Goal: Find specific page/section: Find specific page/section

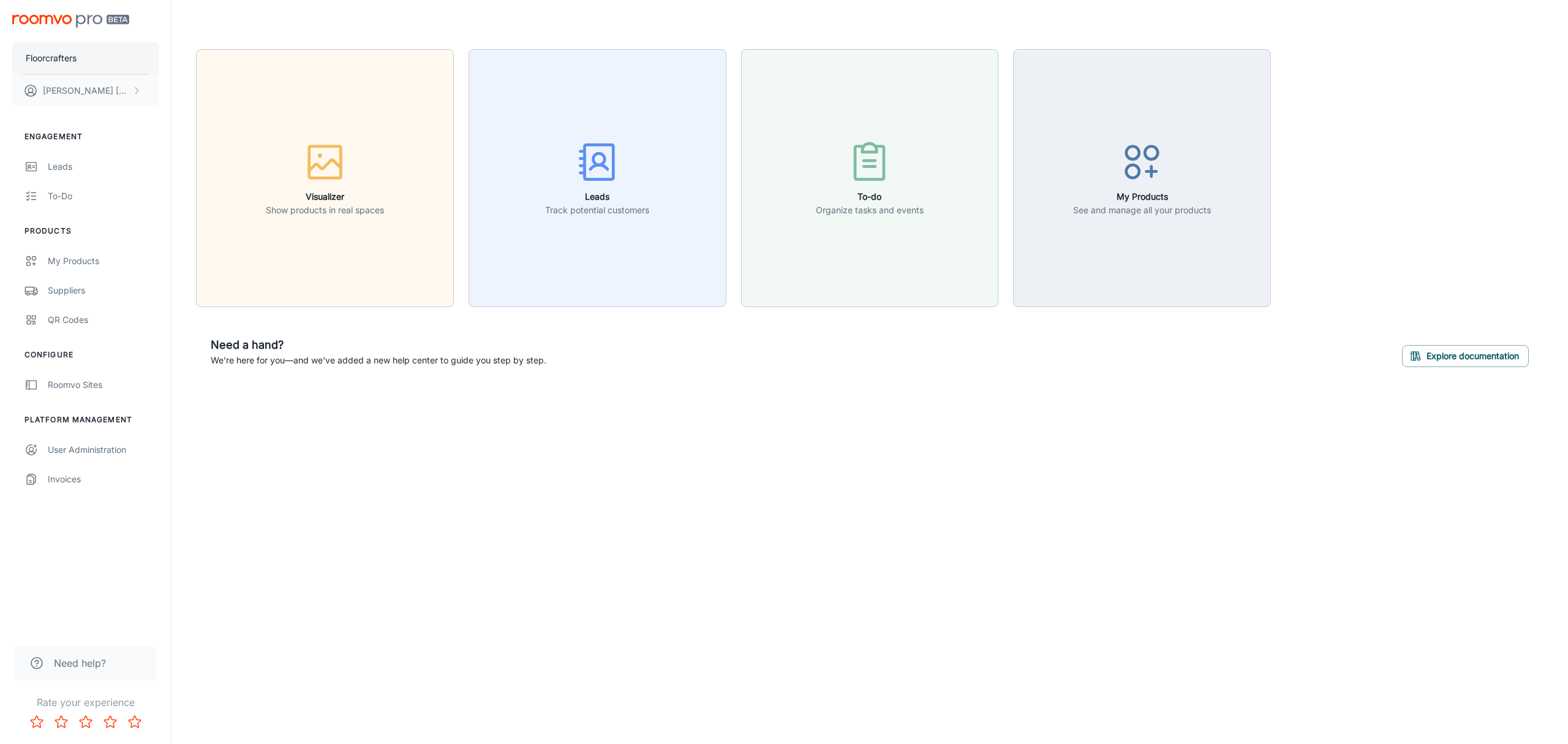
click at [73, 60] on p "Floorcrafters" at bounding box center [51, 58] width 51 height 13
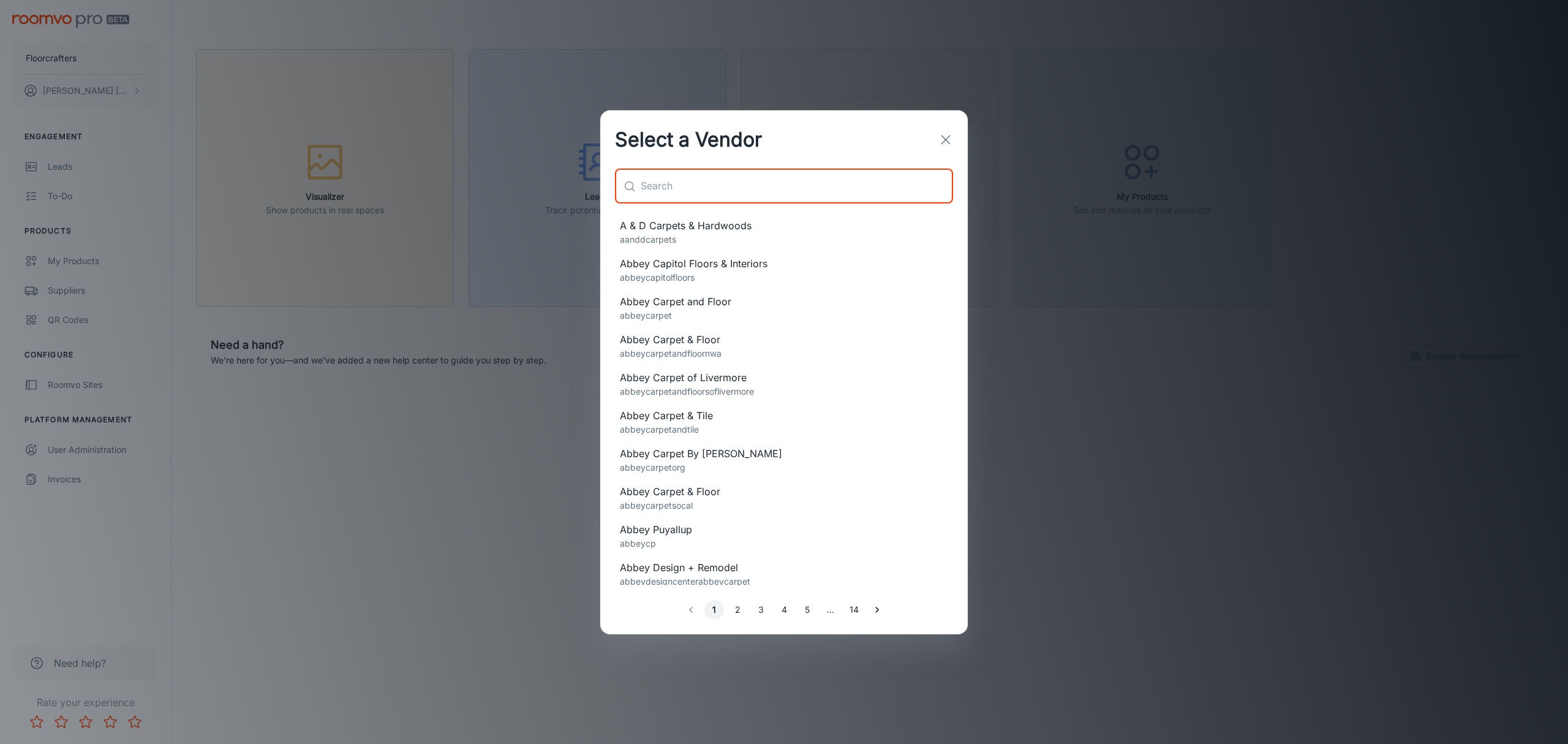
click at [697, 185] on input "text" at bounding box center [797, 186] width 313 height 34
paste input "Not Just Carpet"
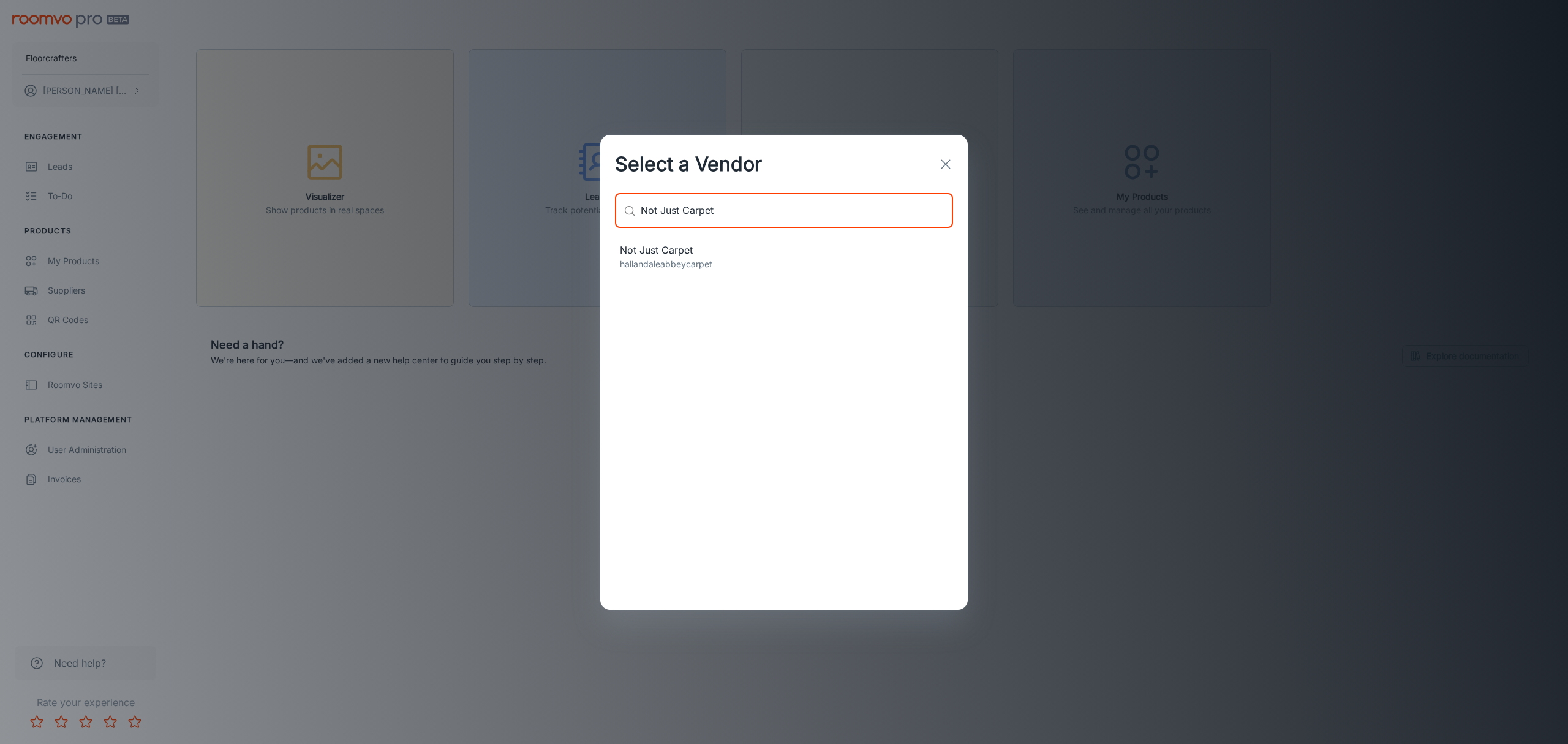
type input "Not Just Carpet"
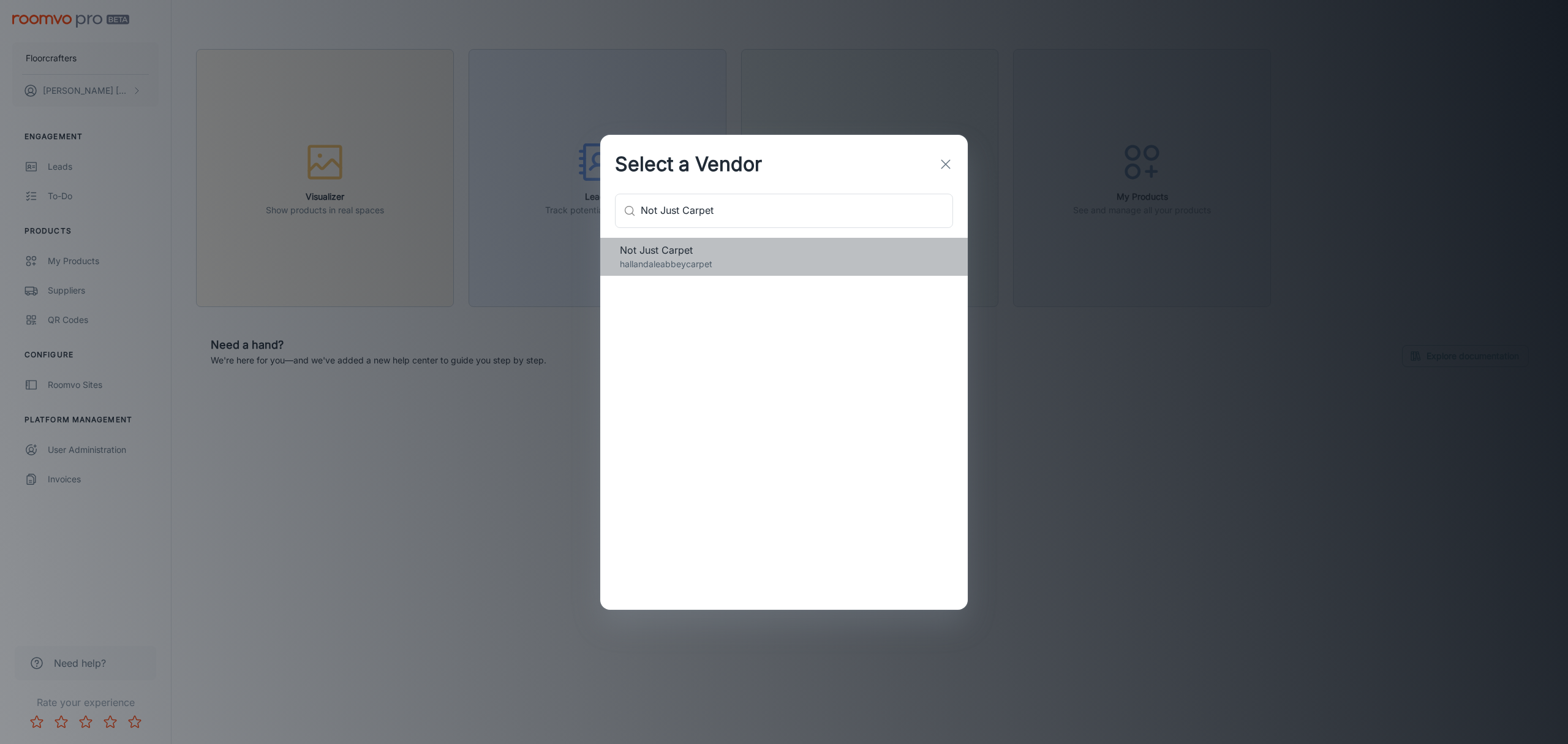
click at [673, 253] on span "Not Just Carpet" at bounding box center [784, 250] width 328 height 15
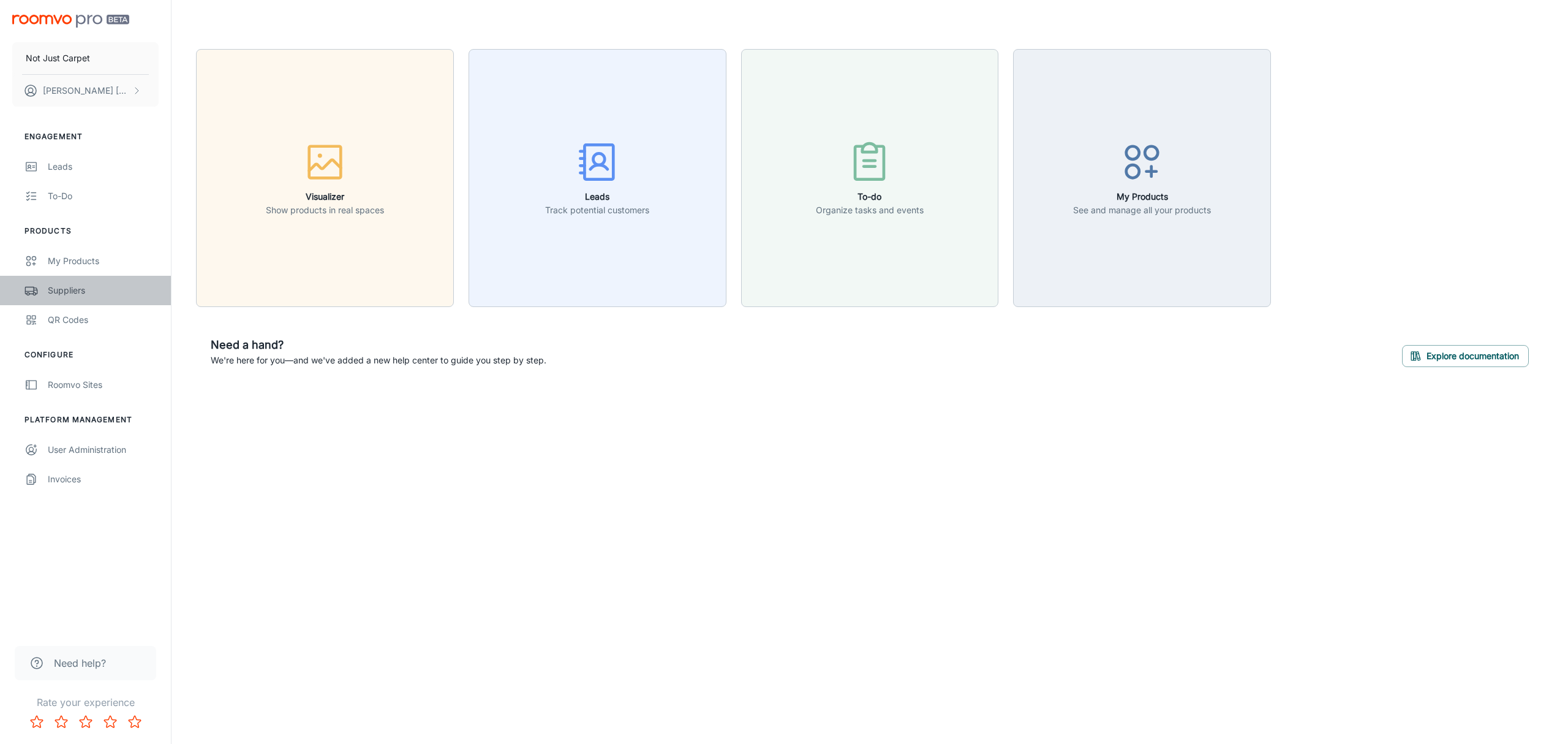
click at [75, 287] on div "Suppliers" at bounding box center [103, 290] width 111 height 13
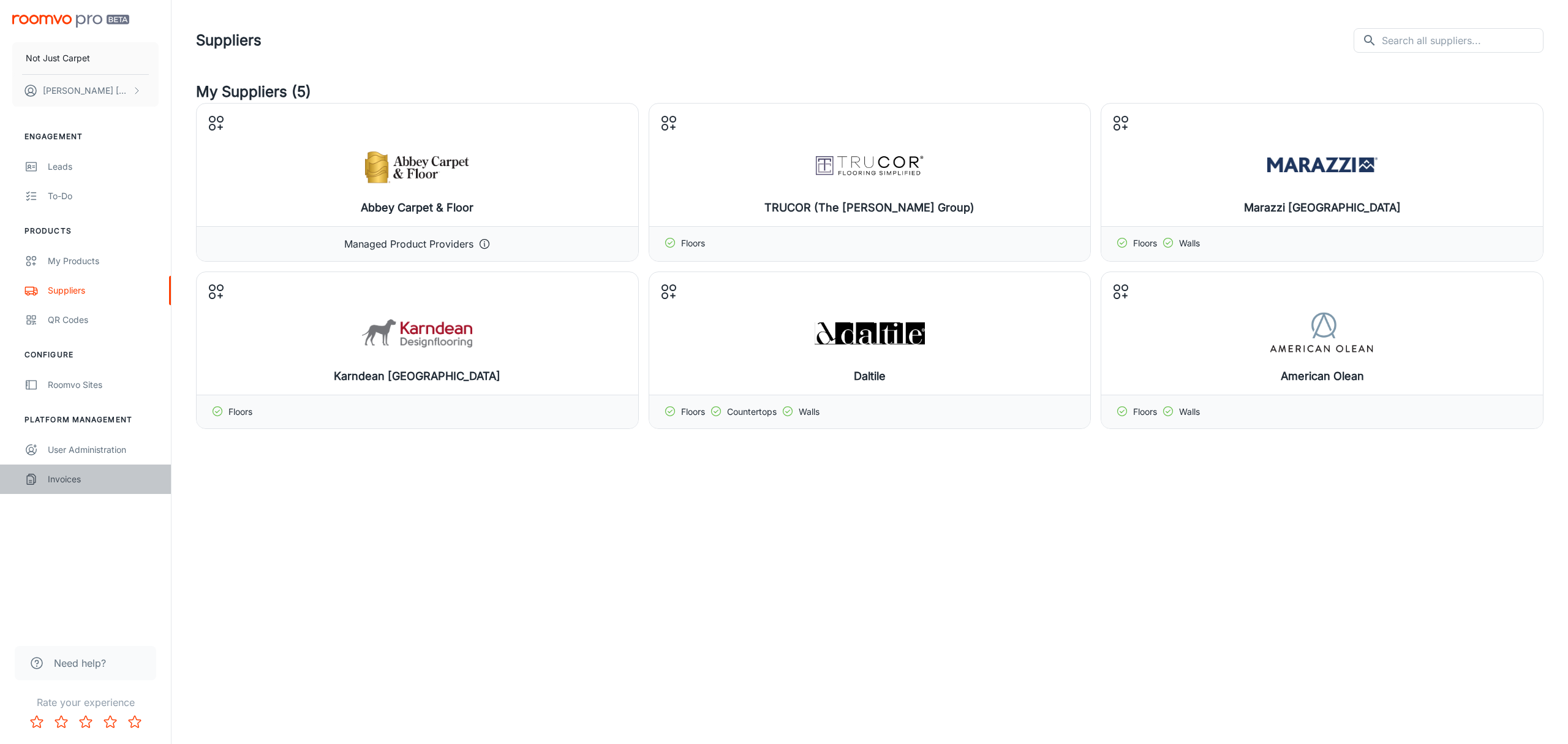
click at [35, 482] on icon "scrollable content" at bounding box center [31, 478] width 7 height 8
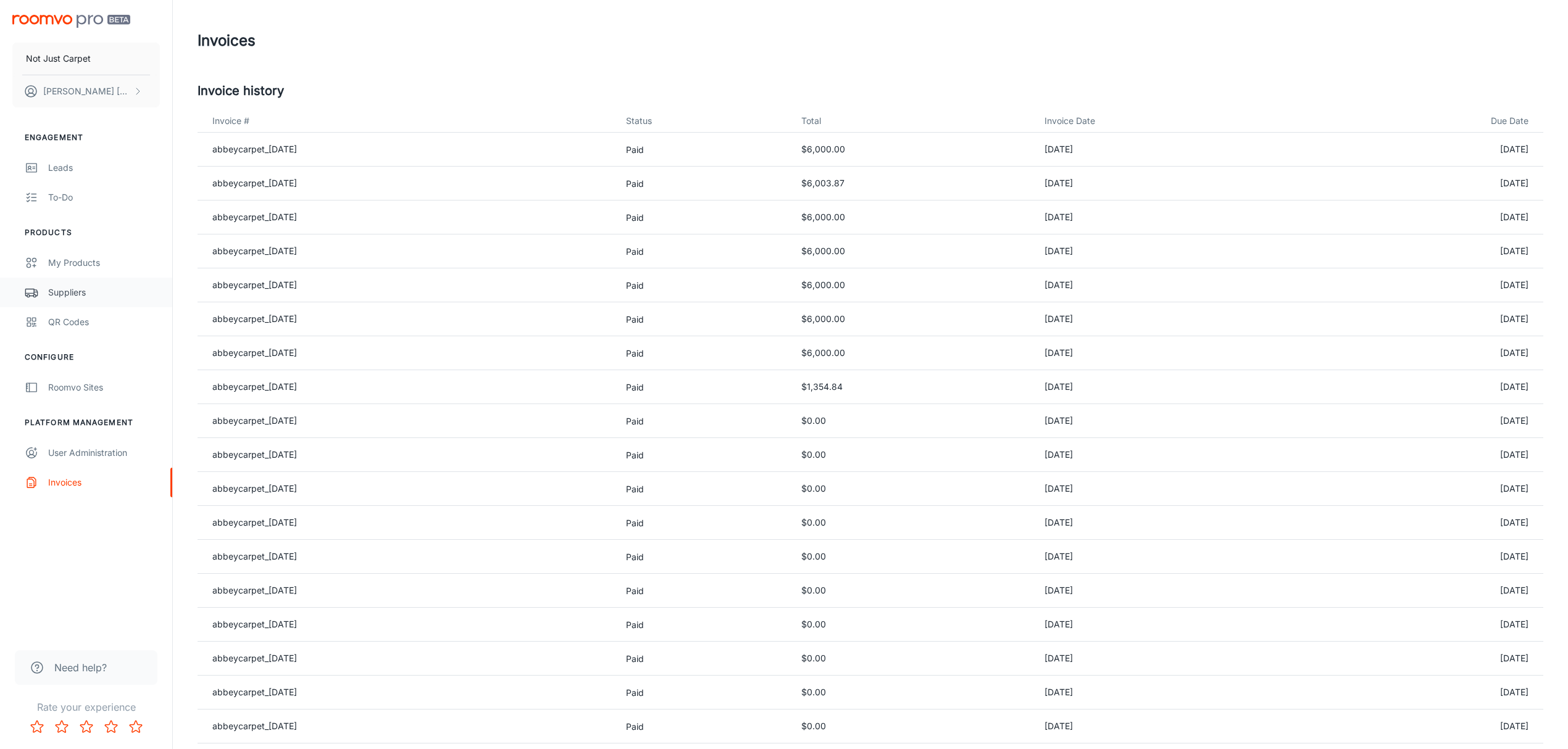
click at [87, 294] on div "Suppliers" at bounding box center [104, 292] width 112 height 14
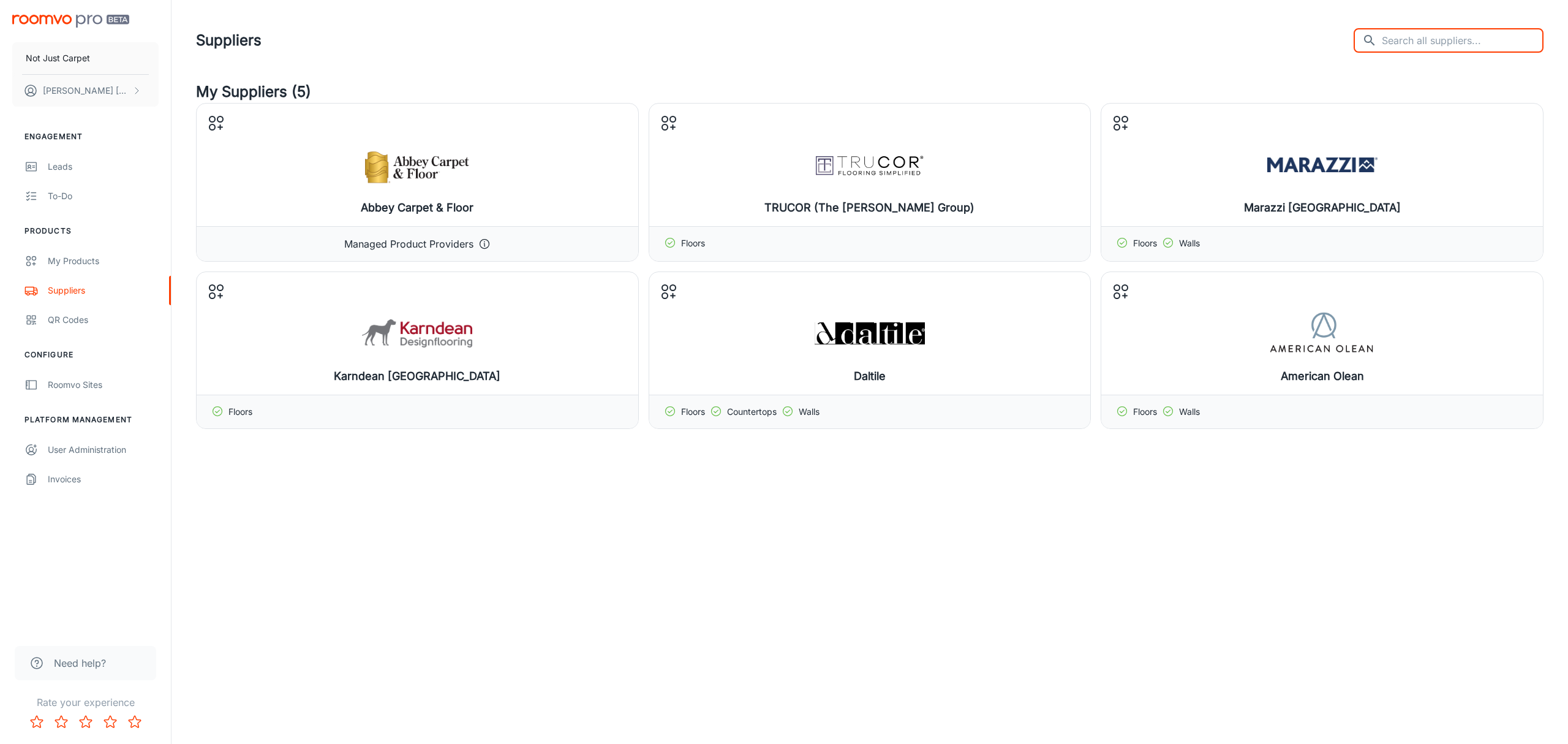
click at [1426, 44] on input "text" at bounding box center [1463, 40] width 162 height 25
type input "coretec"
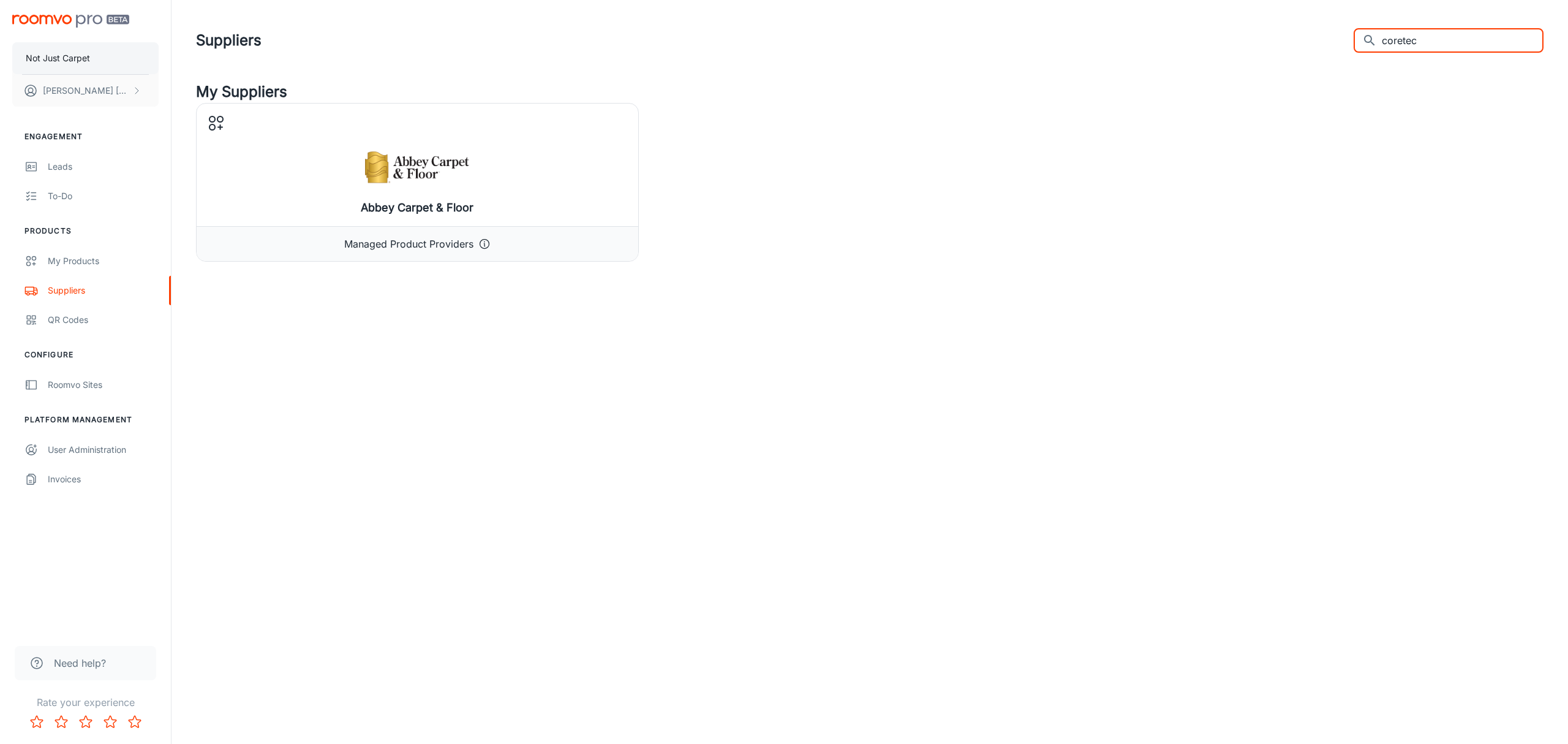
click at [66, 54] on p "Not Just Carpet" at bounding box center [58, 58] width 64 height 13
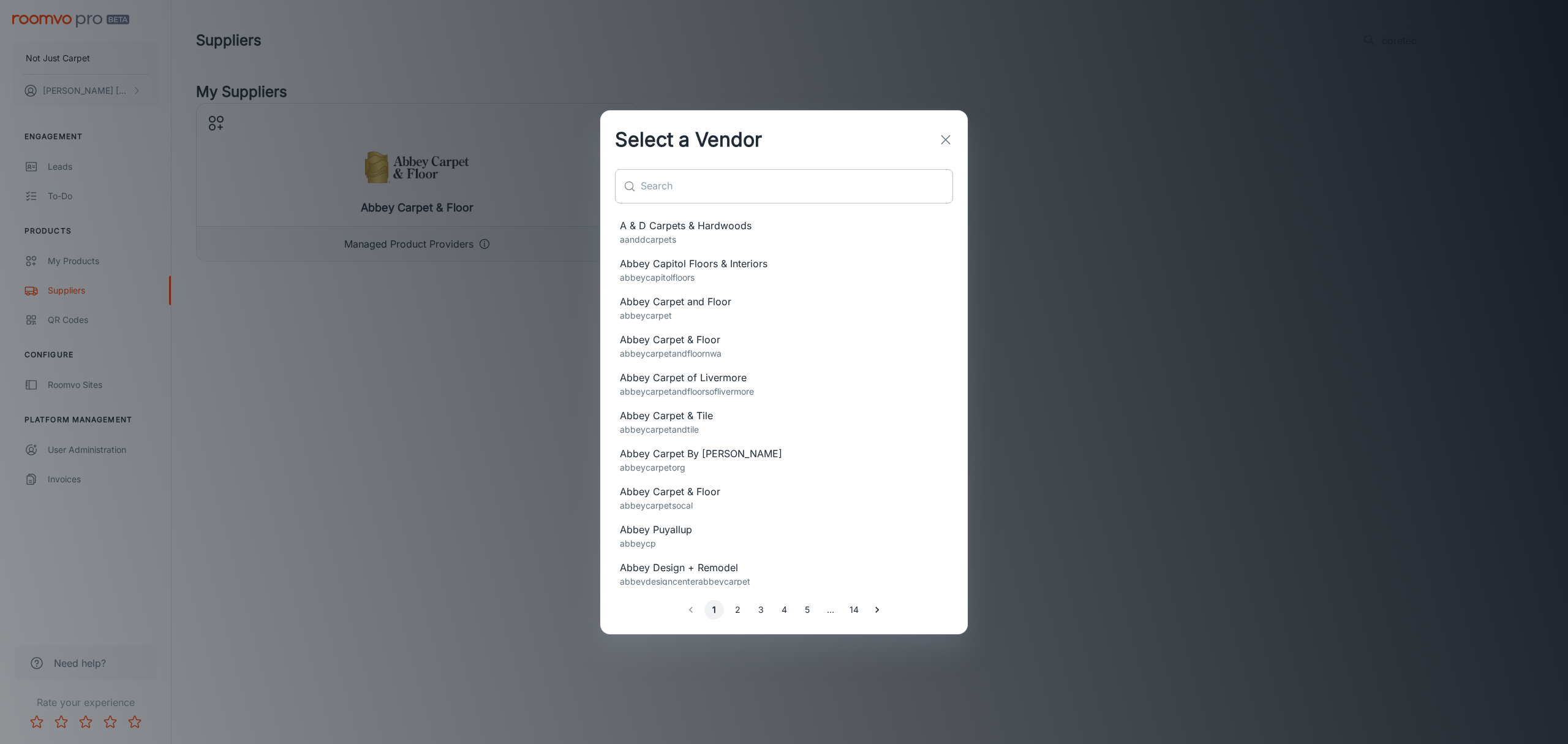
click at [670, 195] on input "text" at bounding box center [797, 186] width 313 height 34
paste input "Aurora Flooring, Llc"
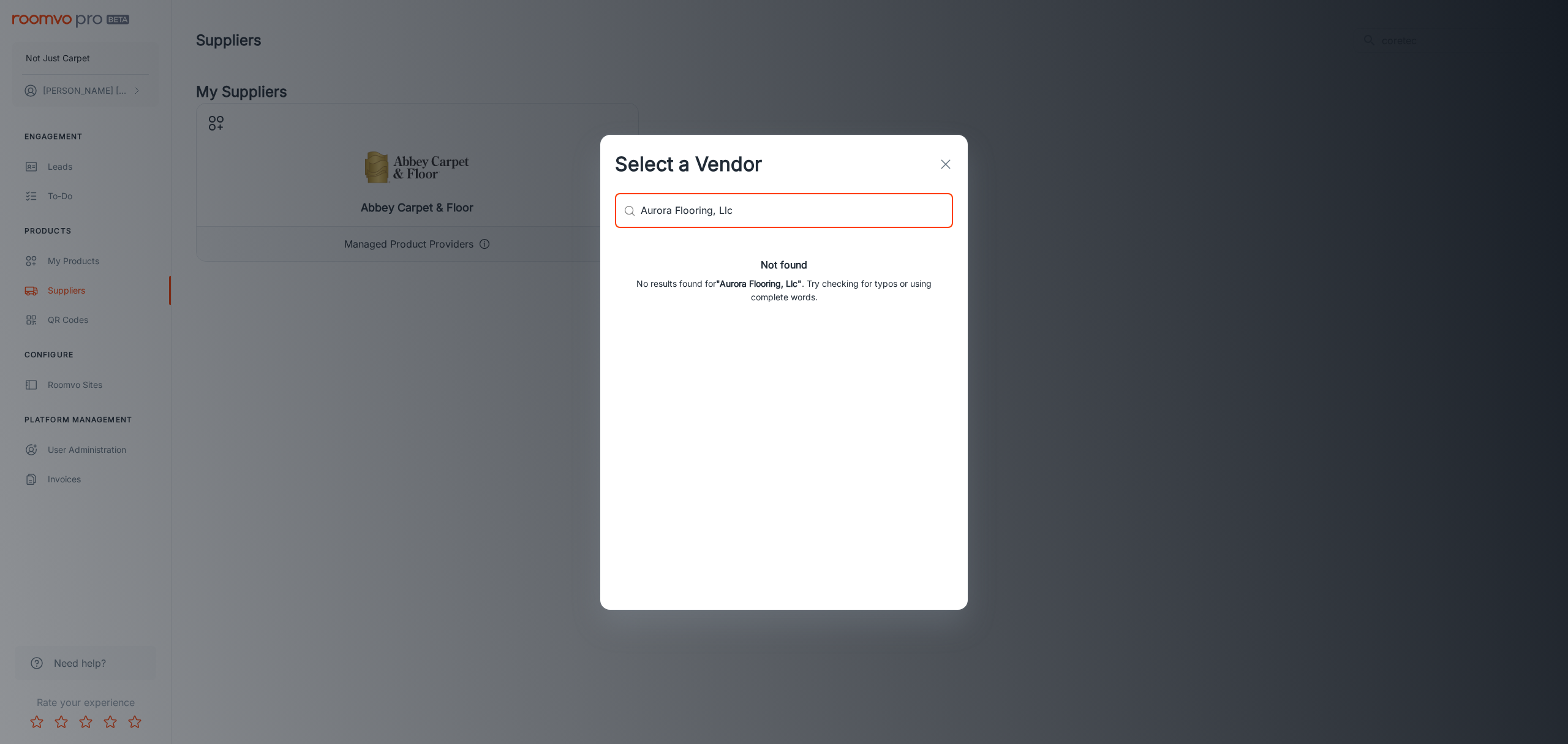
drag, startPoint x: 713, startPoint y: 209, endPoint x: 789, endPoint y: 216, distance: 76.3
click at [789, 216] on input "Aurora Flooring, Llc" at bounding box center [797, 211] width 313 height 34
type input "Aurora Flooring"
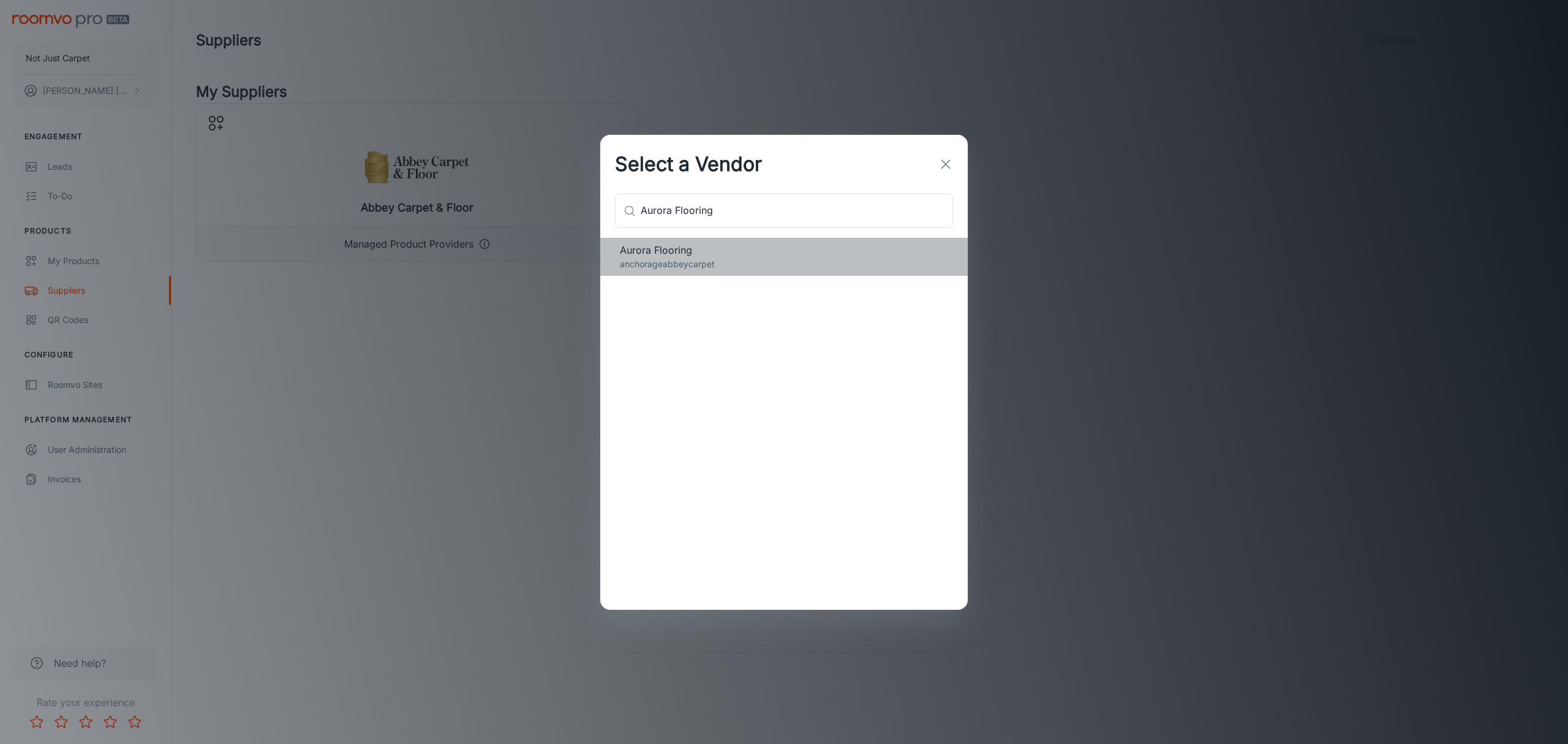
click at [675, 262] on p "anchorageabbeycarpet" at bounding box center [784, 264] width 328 height 13
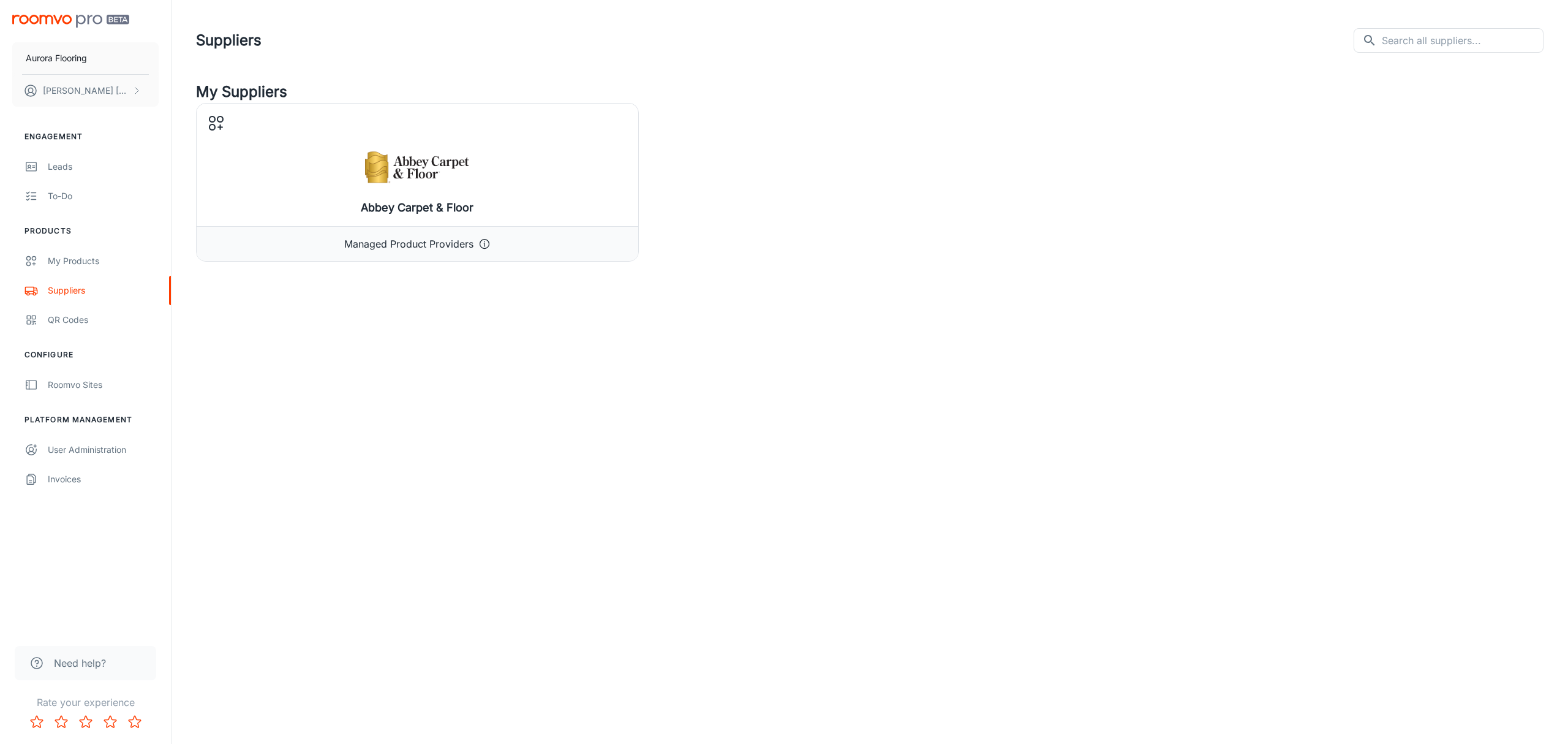
click at [670, 412] on div "Aurora Flooring [PERSON_NAME] Engagement Leads To-do Products My Products Suppl…" at bounding box center [784, 372] width 1568 height 744
click at [1439, 38] on input "text" at bounding box center [1463, 40] width 162 height 25
type input "coretec"
click at [110, 52] on button "Aurora Flooring" at bounding box center [85, 58] width 147 height 32
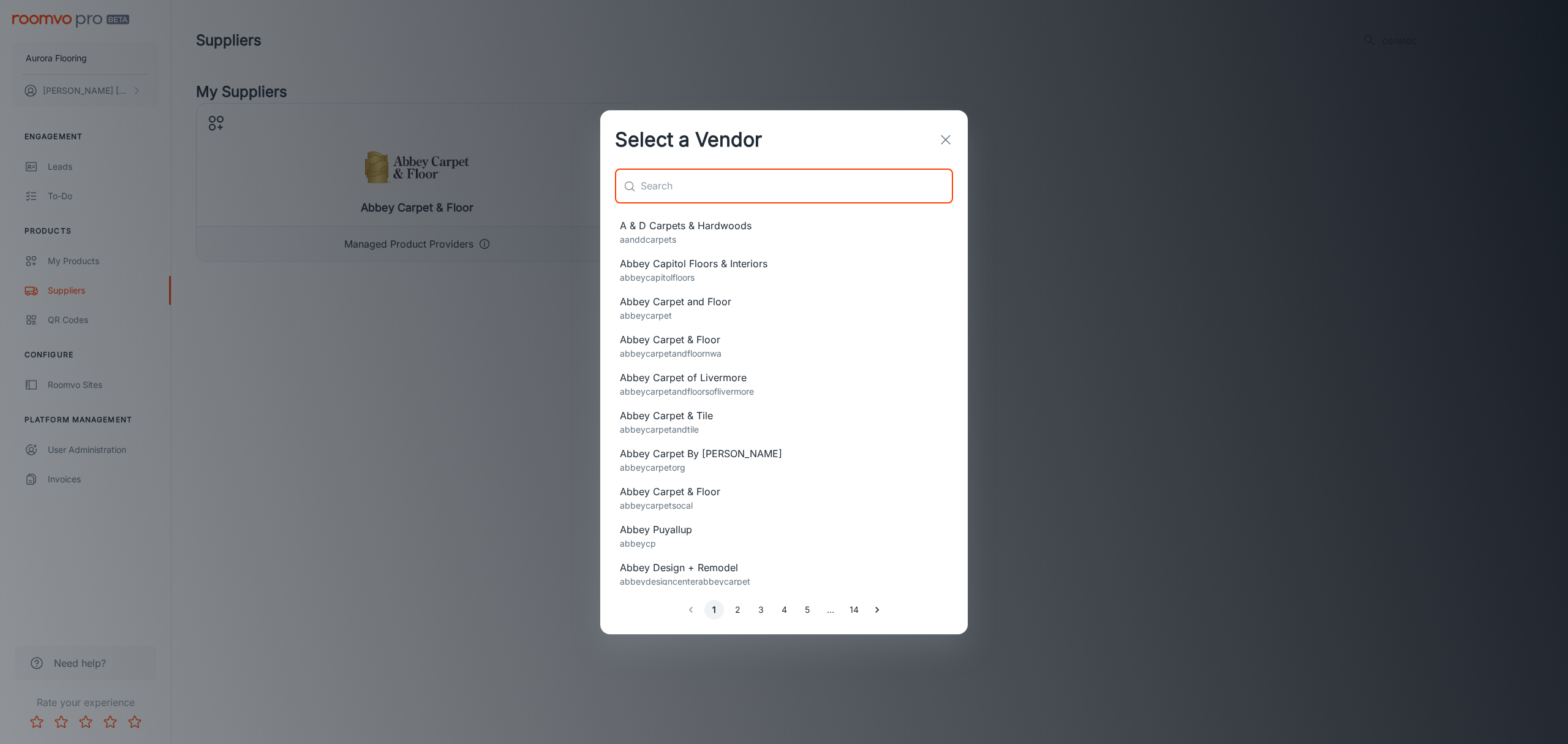
click at [753, 183] on input "text" at bounding box center [797, 186] width 313 height 34
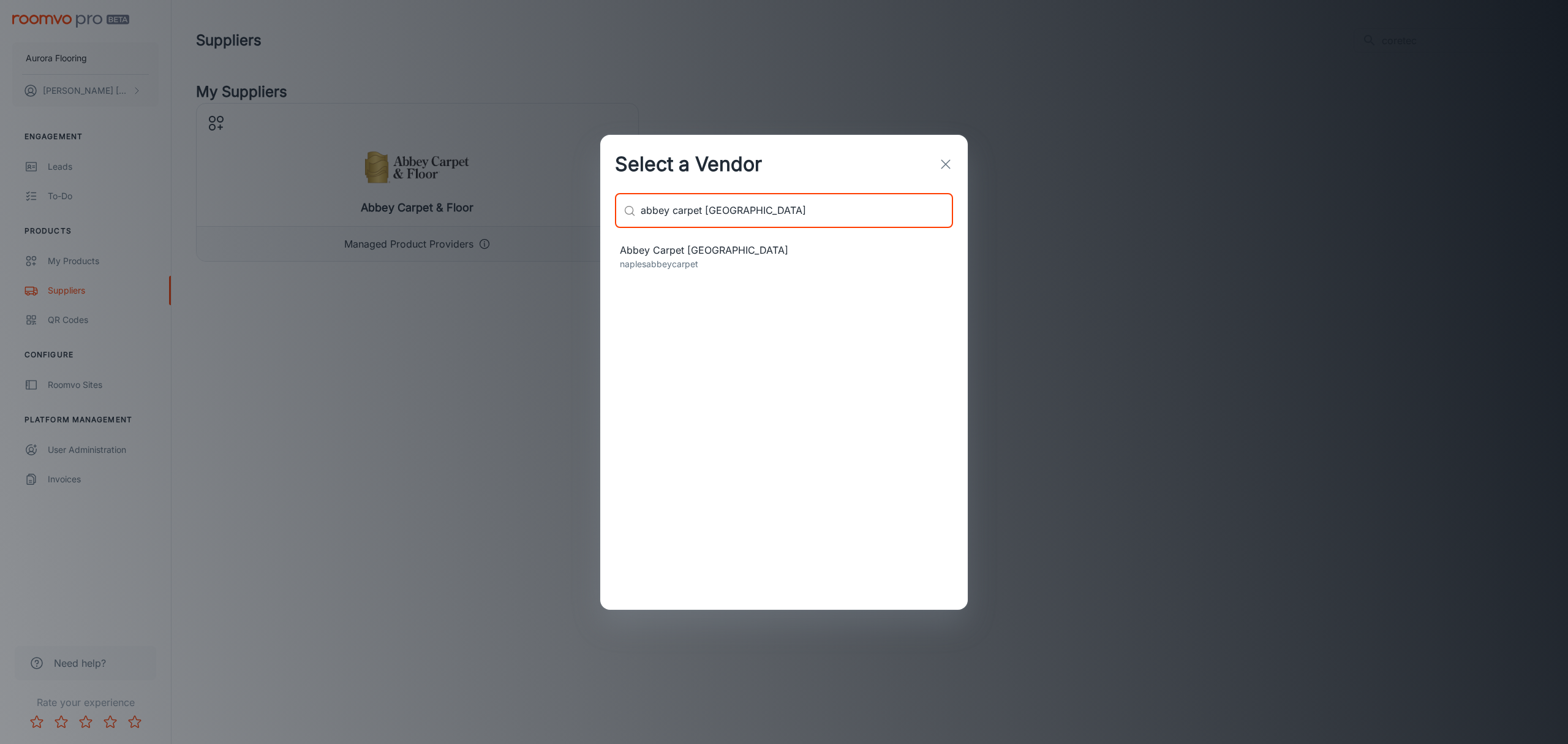
type input "abbey carpet [GEOGRAPHIC_DATA]"
click at [665, 252] on span "Abbey Carpet [GEOGRAPHIC_DATA]" at bounding box center [784, 250] width 328 height 15
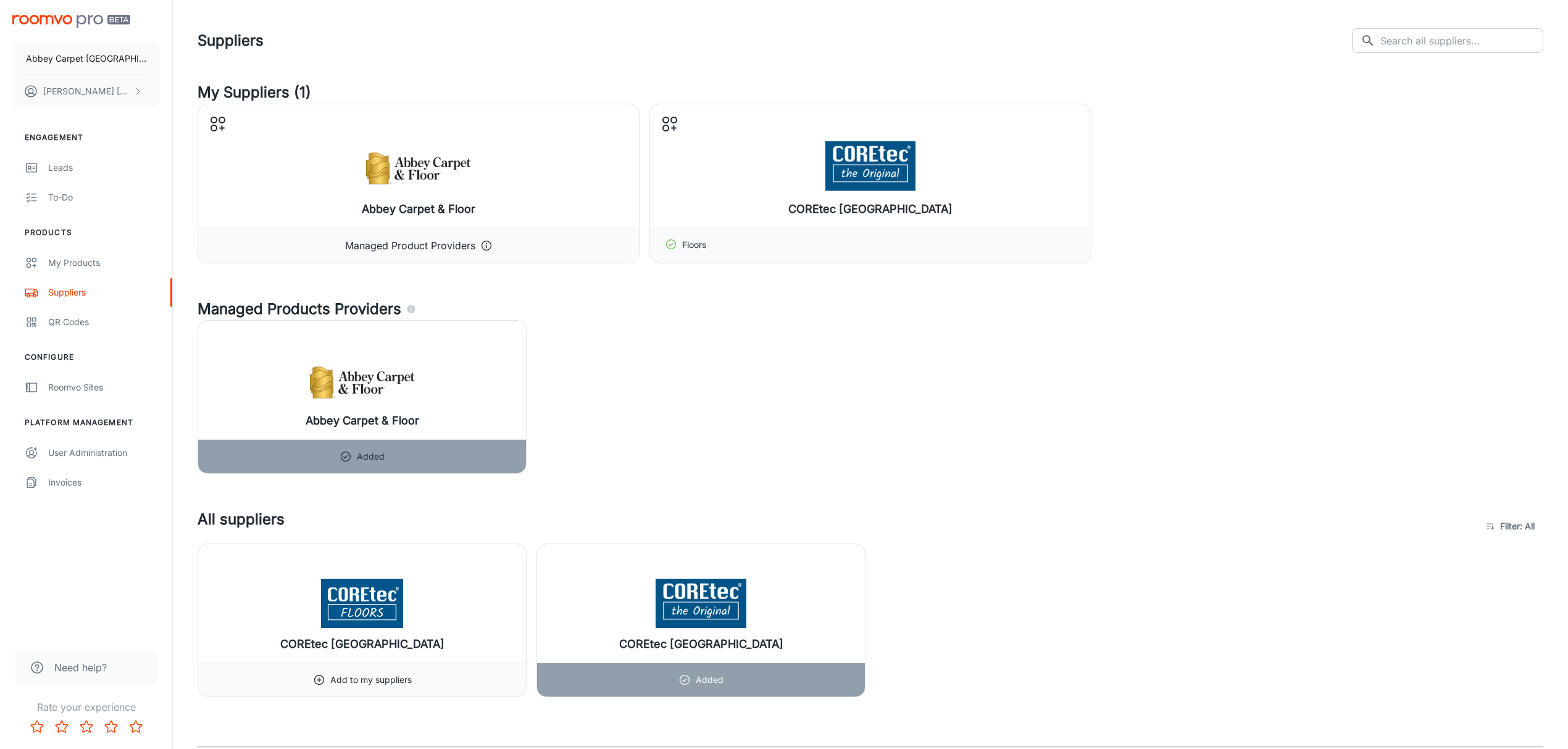
click at [1450, 42] on input "text" at bounding box center [1462, 41] width 163 height 25
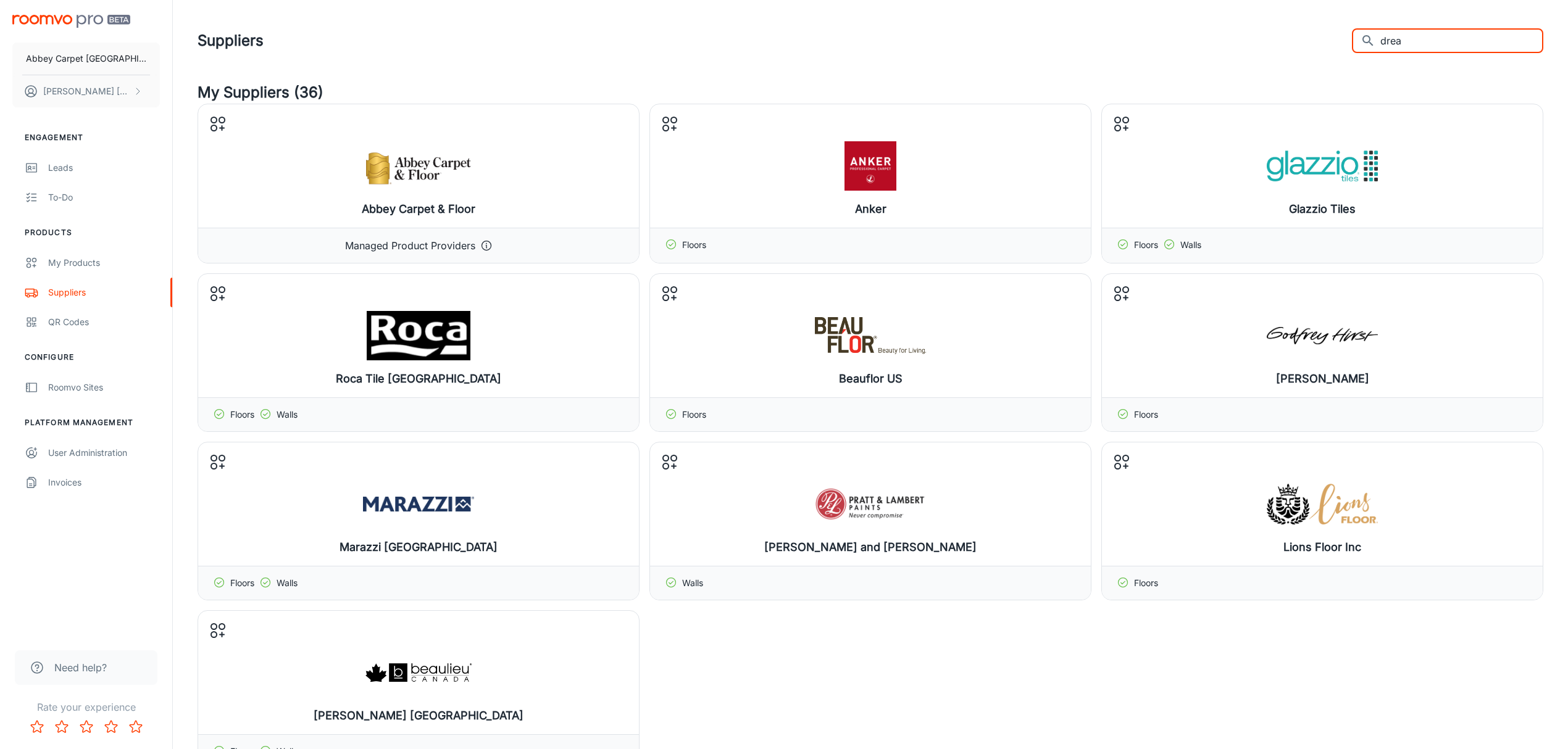
type input "dream"
